Goal: Navigation & Orientation: Find specific page/section

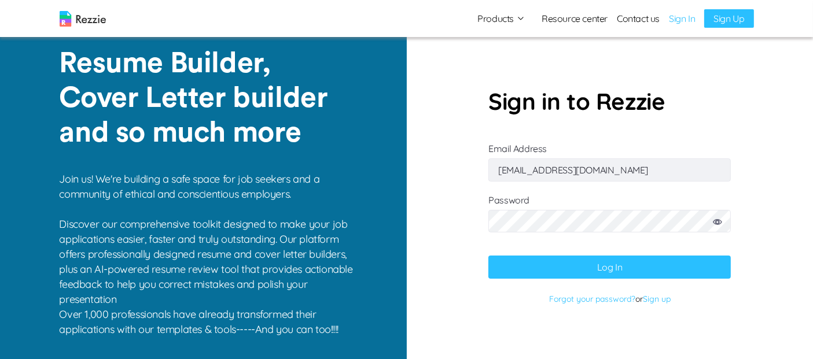
click at [651, 173] on input "[EMAIL_ADDRESS][DOMAIN_NAME]" at bounding box center [609, 170] width 243 height 23
type input "[EMAIL_ADDRESS][DOMAIN_NAME]"
click at [618, 267] on button "Log In" at bounding box center [609, 267] width 243 height 23
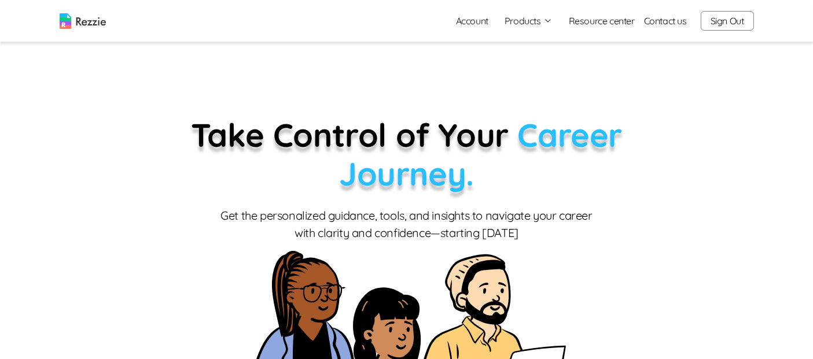
click at [480, 21] on link "Account" at bounding box center [472, 20] width 51 height 23
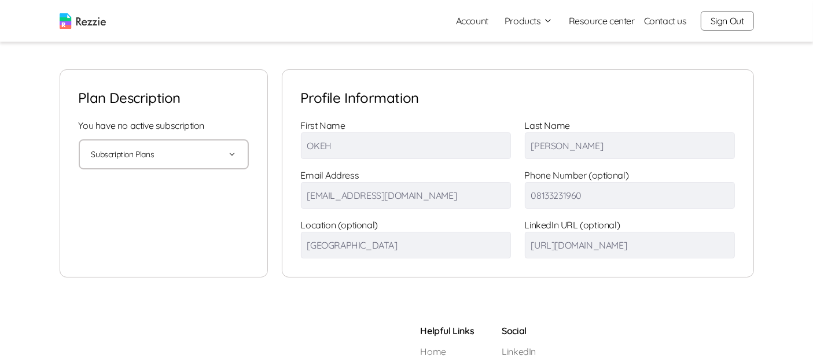
click at [526, 22] on button "Products" at bounding box center [529, 21] width 48 height 14
click at [510, 71] on link "AI Resume Review" at bounding box center [542, 66] width 142 height 23
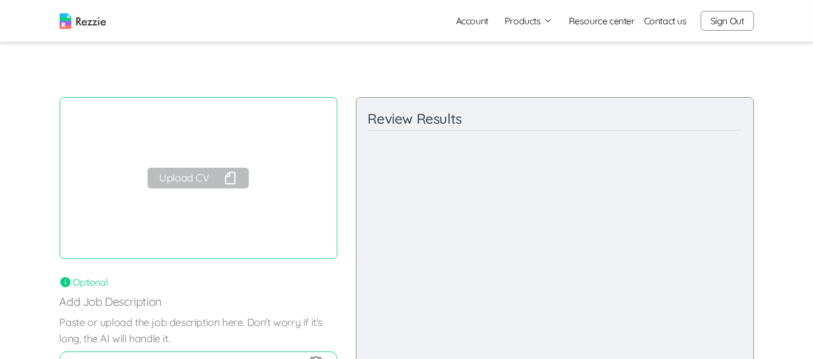
click at [205, 177] on button "Upload CV" at bounding box center [198, 178] width 101 height 21
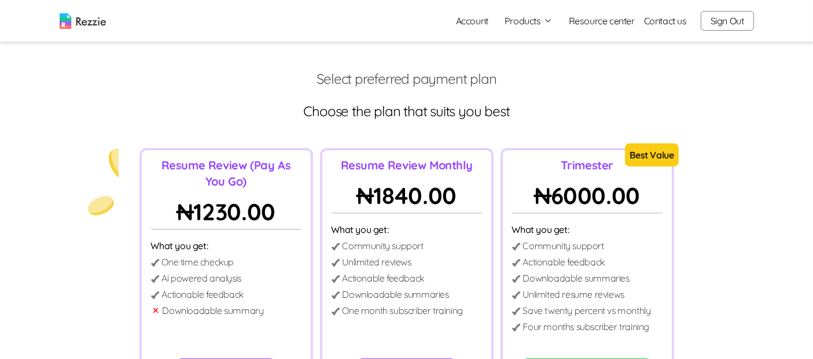
click at [483, 22] on link "Account" at bounding box center [472, 20] width 51 height 23
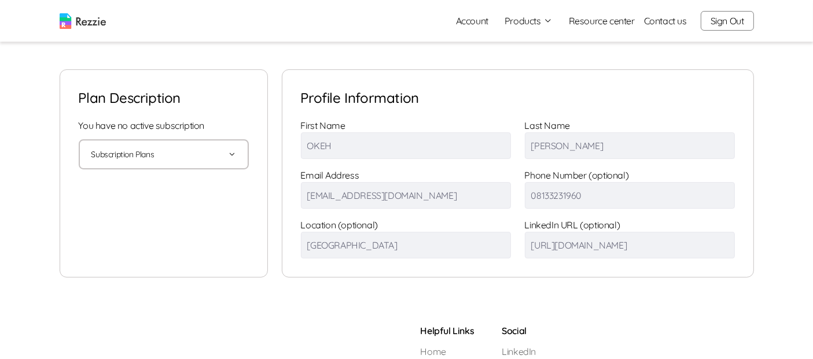
click at [541, 20] on button "Products" at bounding box center [529, 21] width 48 height 14
click at [734, 22] on button "Sign Out" at bounding box center [727, 21] width 53 height 20
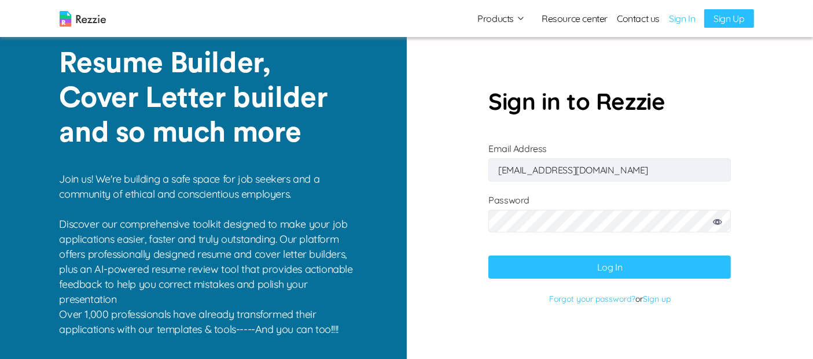
click at [605, 173] on input "[EMAIL_ADDRESS][DOMAIN_NAME]" at bounding box center [609, 170] width 243 height 23
type input "[EMAIL_ADDRESS][DOMAIN_NAME]"
click at [559, 264] on button "Log In" at bounding box center [609, 267] width 243 height 23
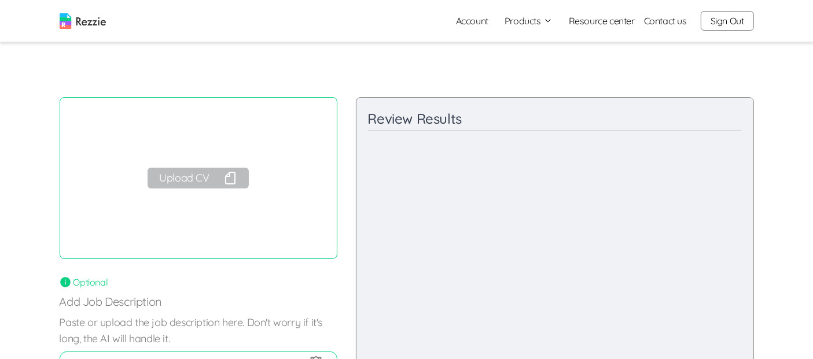
click at [486, 21] on link "Account" at bounding box center [472, 20] width 51 height 23
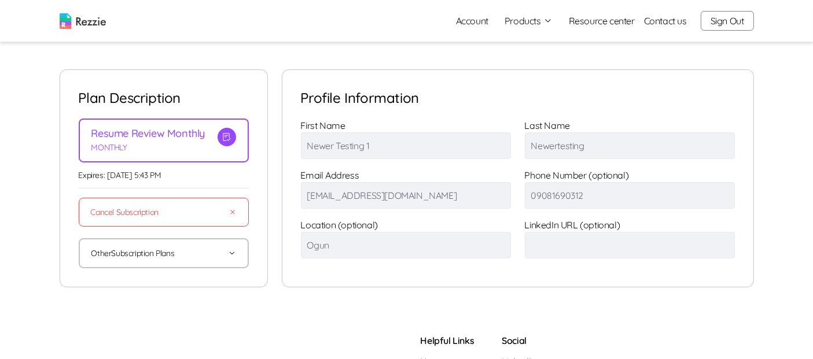
click at [537, 25] on button "Products" at bounding box center [529, 21] width 48 height 14
click at [535, 72] on link "AI Resume Review" at bounding box center [542, 66] width 142 height 23
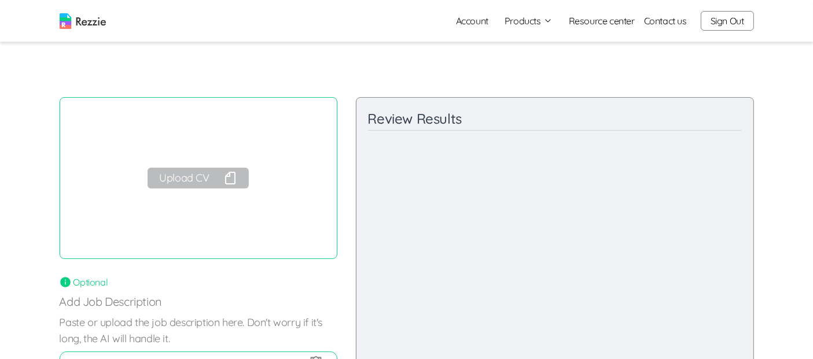
click at [530, 24] on button "Products" at bounding box center [529, 21] width 48 height 14
click at [473, 19] on link "Account" at bounding box center [472, 20] width 51 height 23
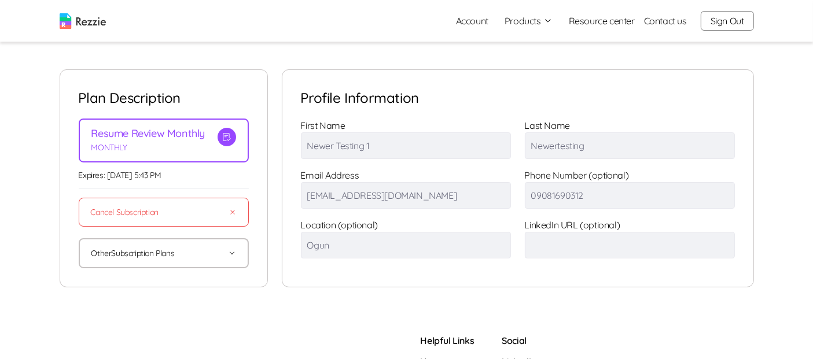
click at [547, 21] on icon "button" at bounding box center [547, 20] width 9 height 9
click at [552, 65] on link "AI Resume Review" at bounding box center [542, 66] width 142 height 23
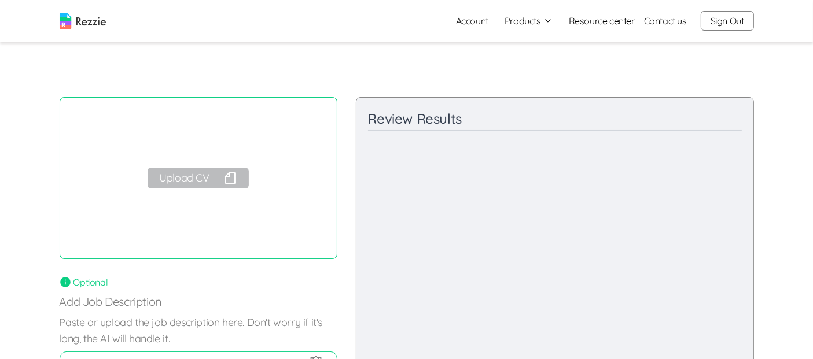
click at [592, 30] on div "Account Products Resume & Cover Letter Builder AI Resume Review Resource center…" at bounding box center [600, 20] width 307 height 23
click at [602, 26] on link "Resource center" at bounding box center [602, 21] width 66 height 14
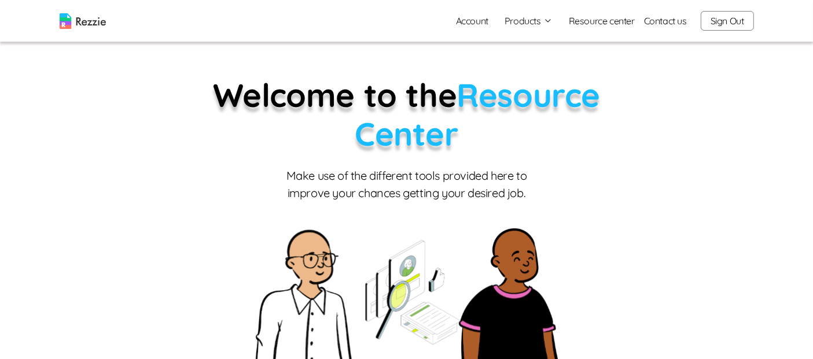
click at [658, 19] on link "Contact us" at bounding box center [665, 21] width 43 height 14
click at [528, 23] on button "Products" at bounding box center [529, 21] width 48 height 14
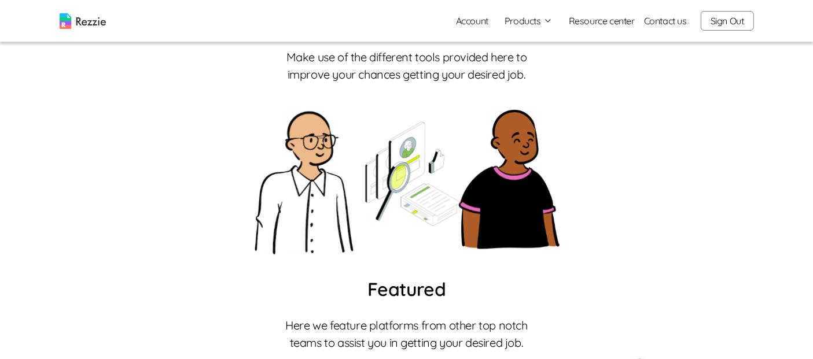
scroll to position [112, 0]
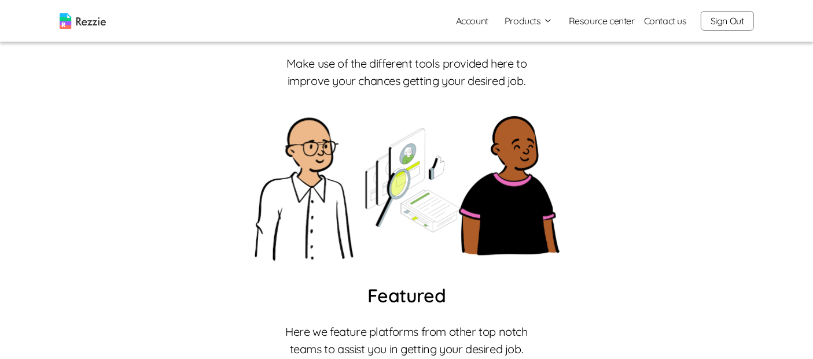
click at [89, 25] on img at bounding box center [83, 21] width 46 height 16
